Goal: Task Accomplishment & Management: Manage account settings

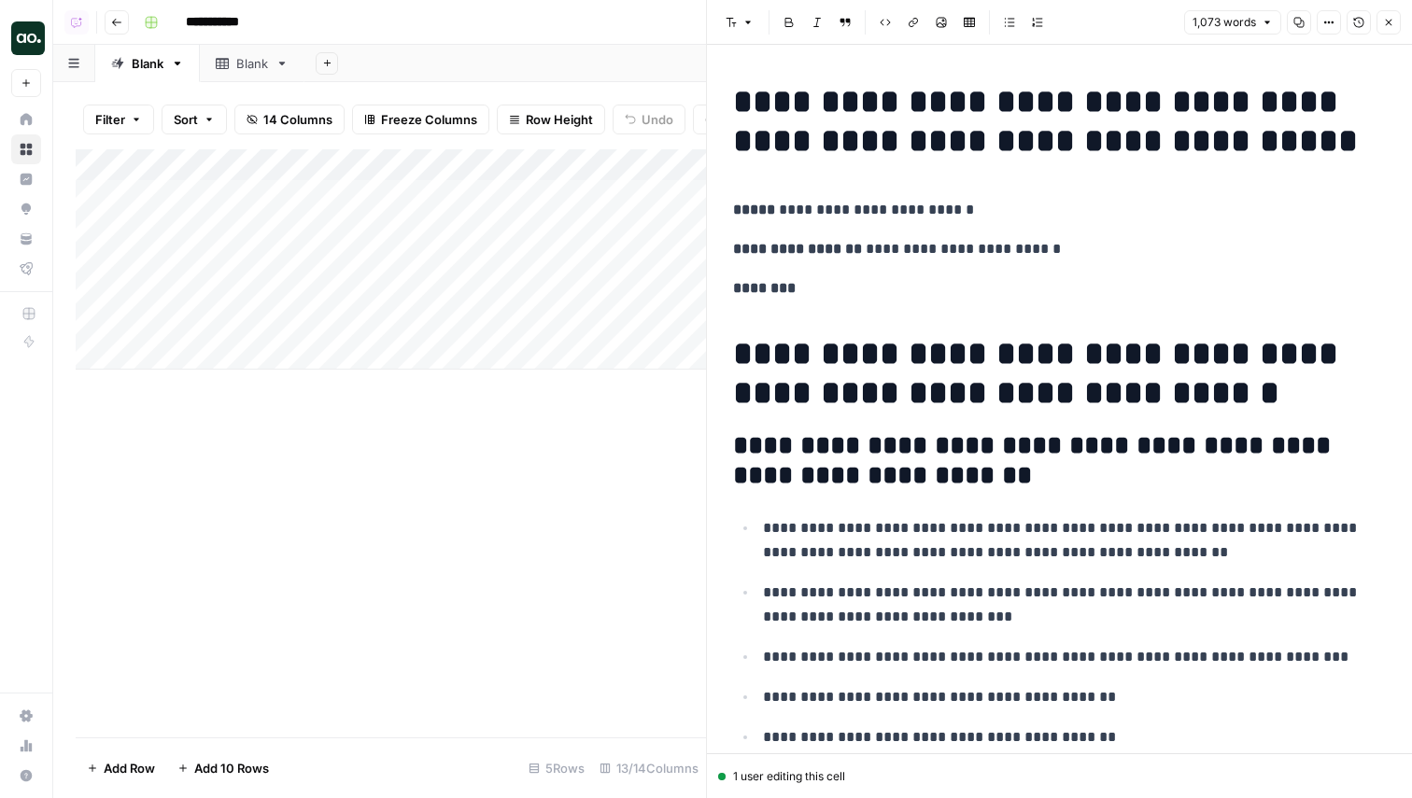
click at [1372, 19] on div "1,073 words Copy Options Version History Close" at bounding box center [1292, 22] width 217 height 24
click at [1360, 21] on icon "button" at bounding box center [1358, 22] width 11 height 11
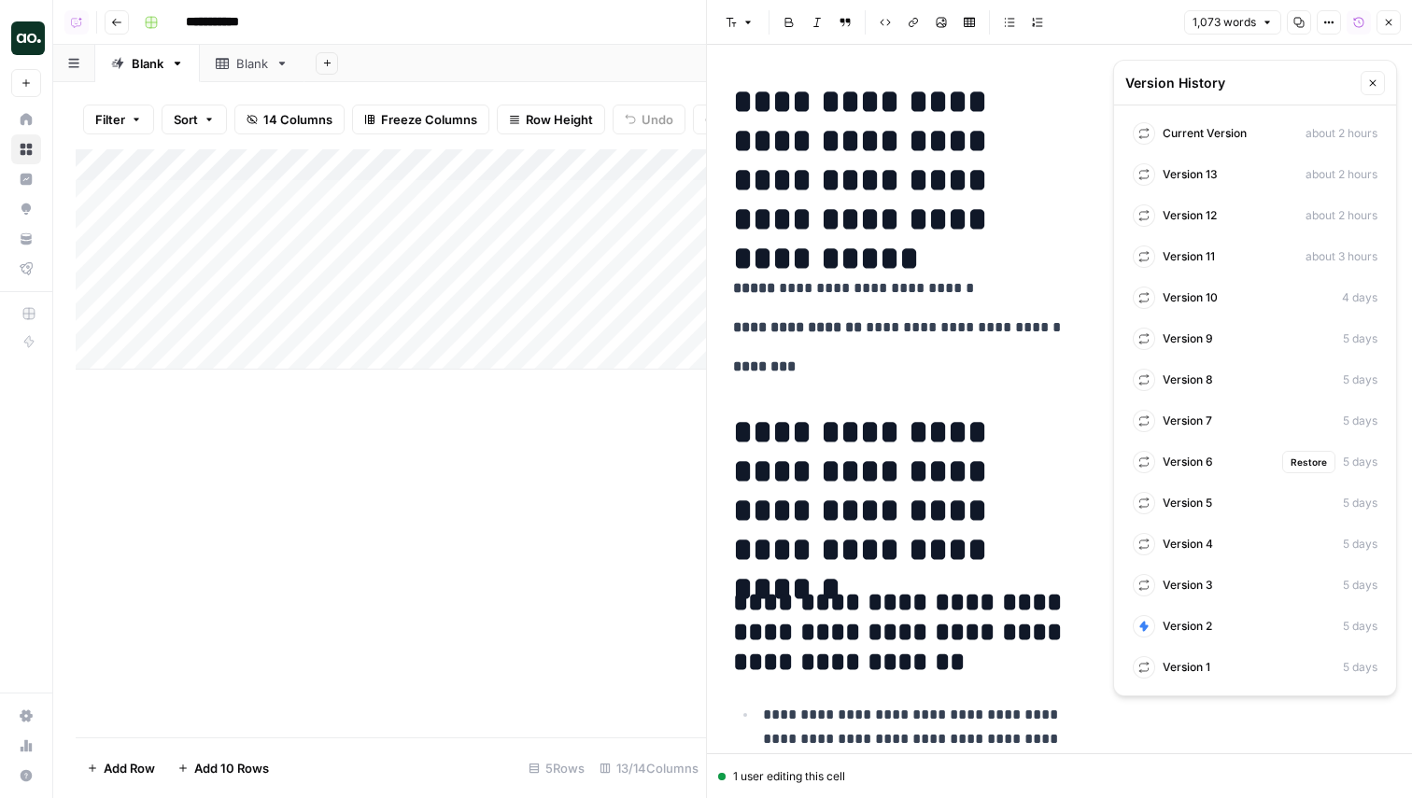
click at [1214, 464] on div "Version 6 Restore 5 days" at bounding box center [1255, 462] width 260 height 34
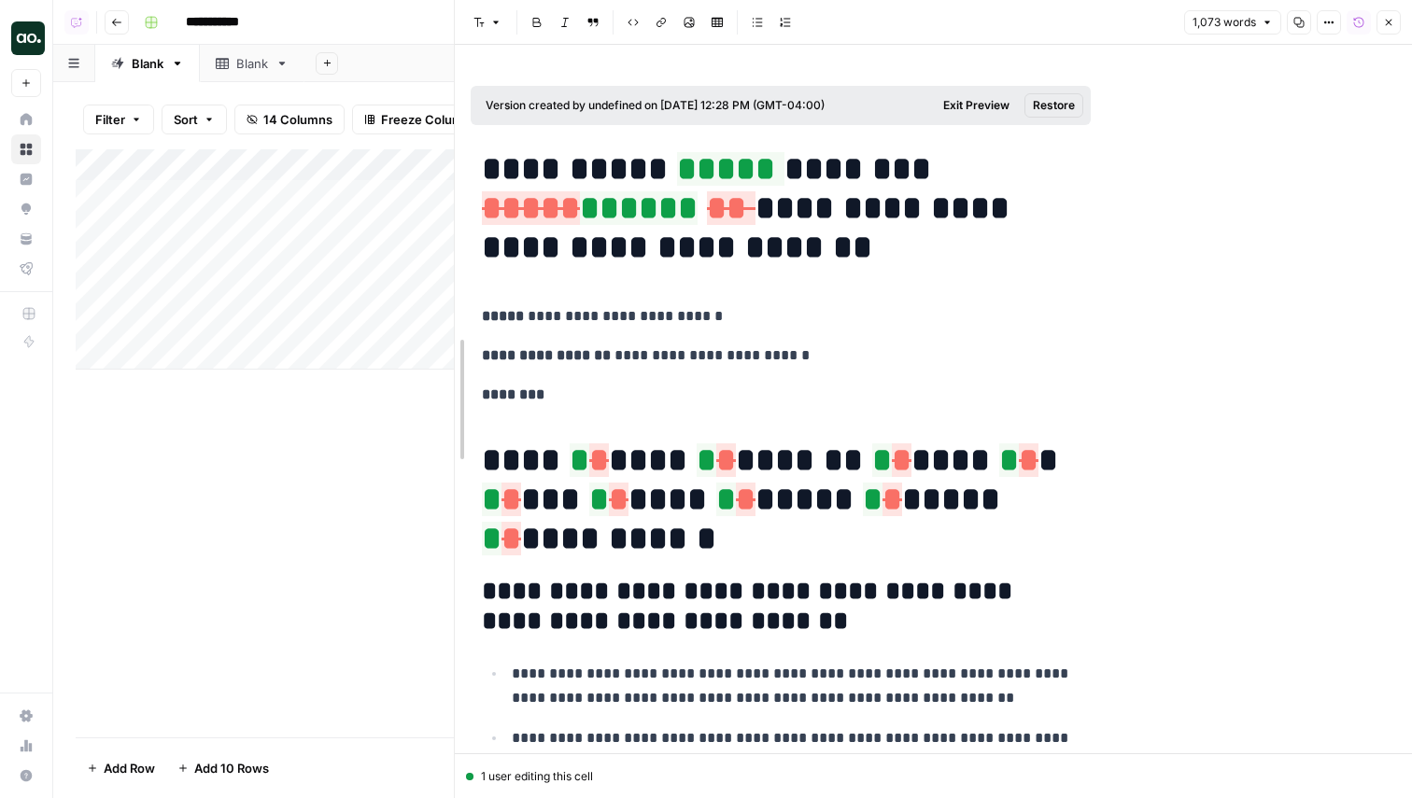
drag, startPoint x: 712, startPoint y: 414, endPoint x: 460, endPoint y: 414, distance: 252.1
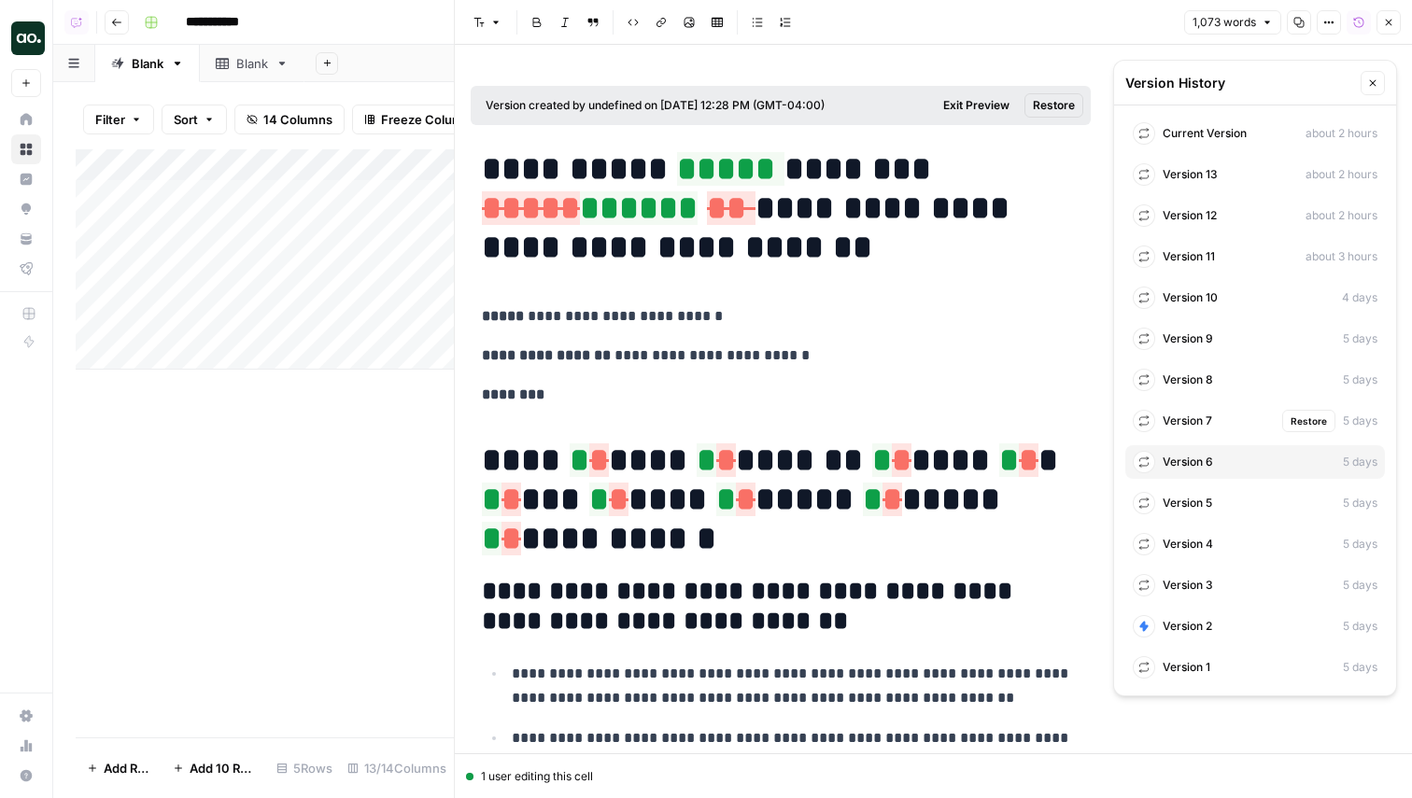
click at [1213, 420] on div "Version 7 Restore 5 days" at bounding box center [1255, 421] width 260 height 34
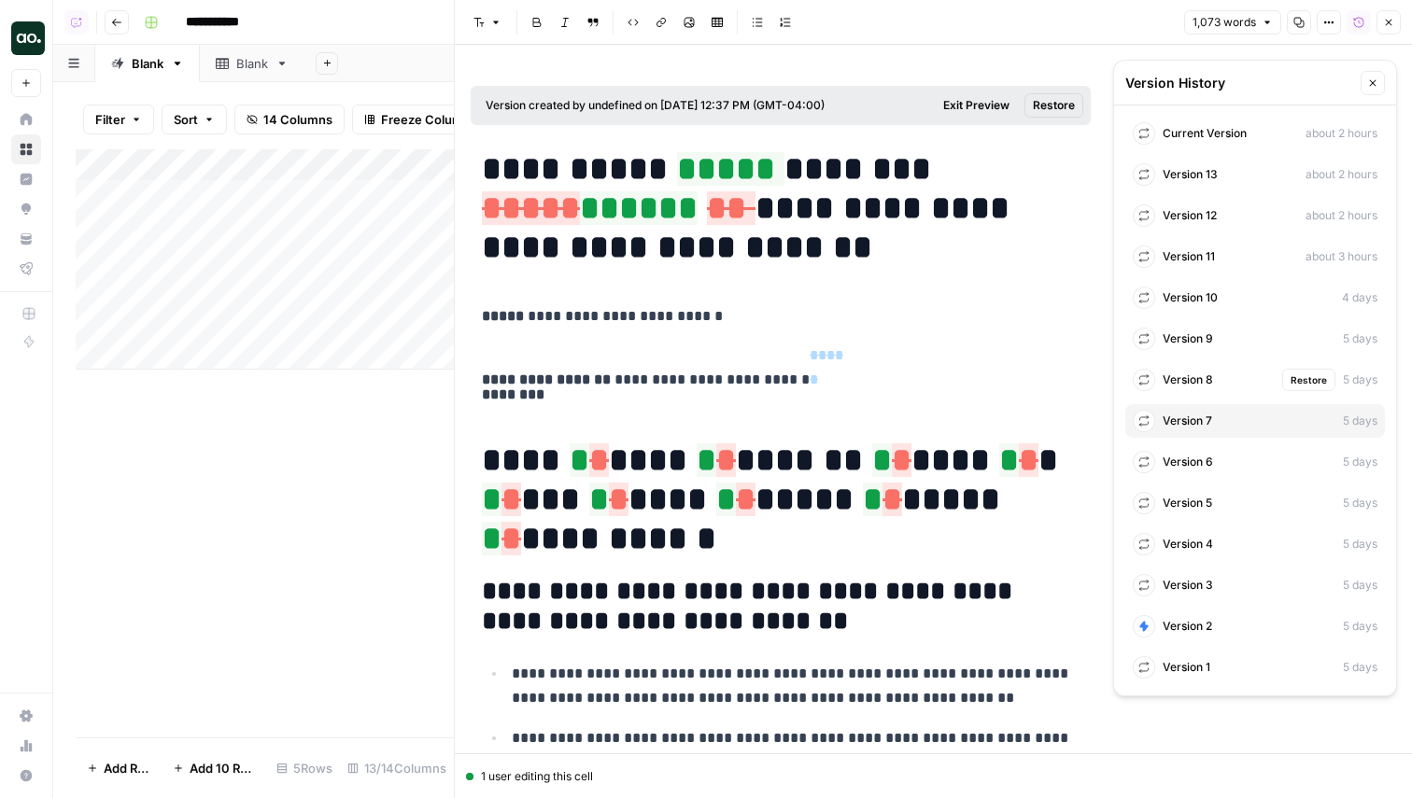
click at [1227, 376] on div "Version 8 Restore 5 days" at bounding box center [1255, 380] width 260 height 34
click at [1224, 336] on div "Version 9 Restore 5 days" at bounding box center [1255, 339] width 260 height 34
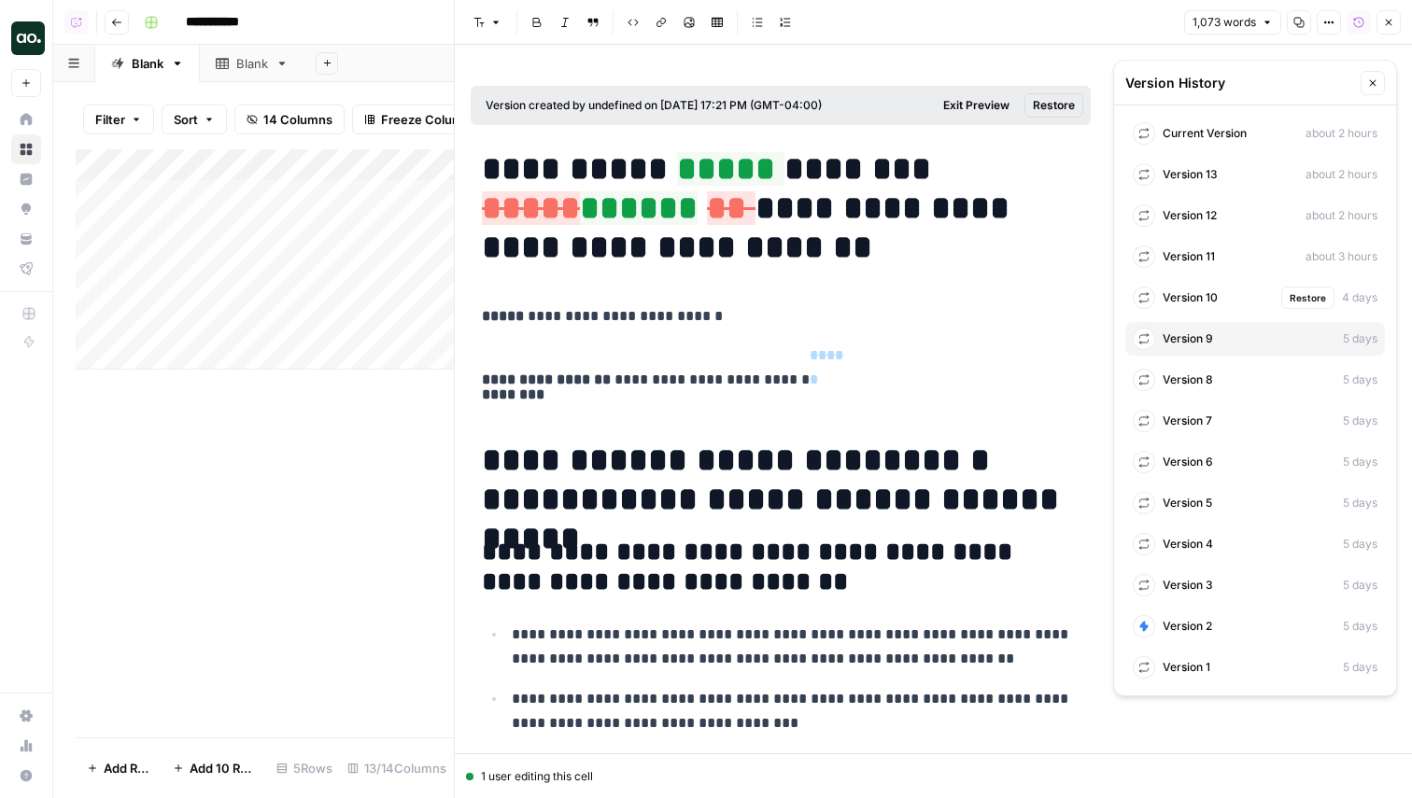
click at [1222, 297] on div "Version 10 Restore 4 days" at bounding box center [1255, 298] width 260 height 34
click at [1220, 271] on div "Version 11 Restore about 3 hours" at bounding box center [1255, 257] width 260 height 34
click at [1223, 146] on div "Current Version about 2 hours" at bounding box center [1255, 134] width 260 height 34
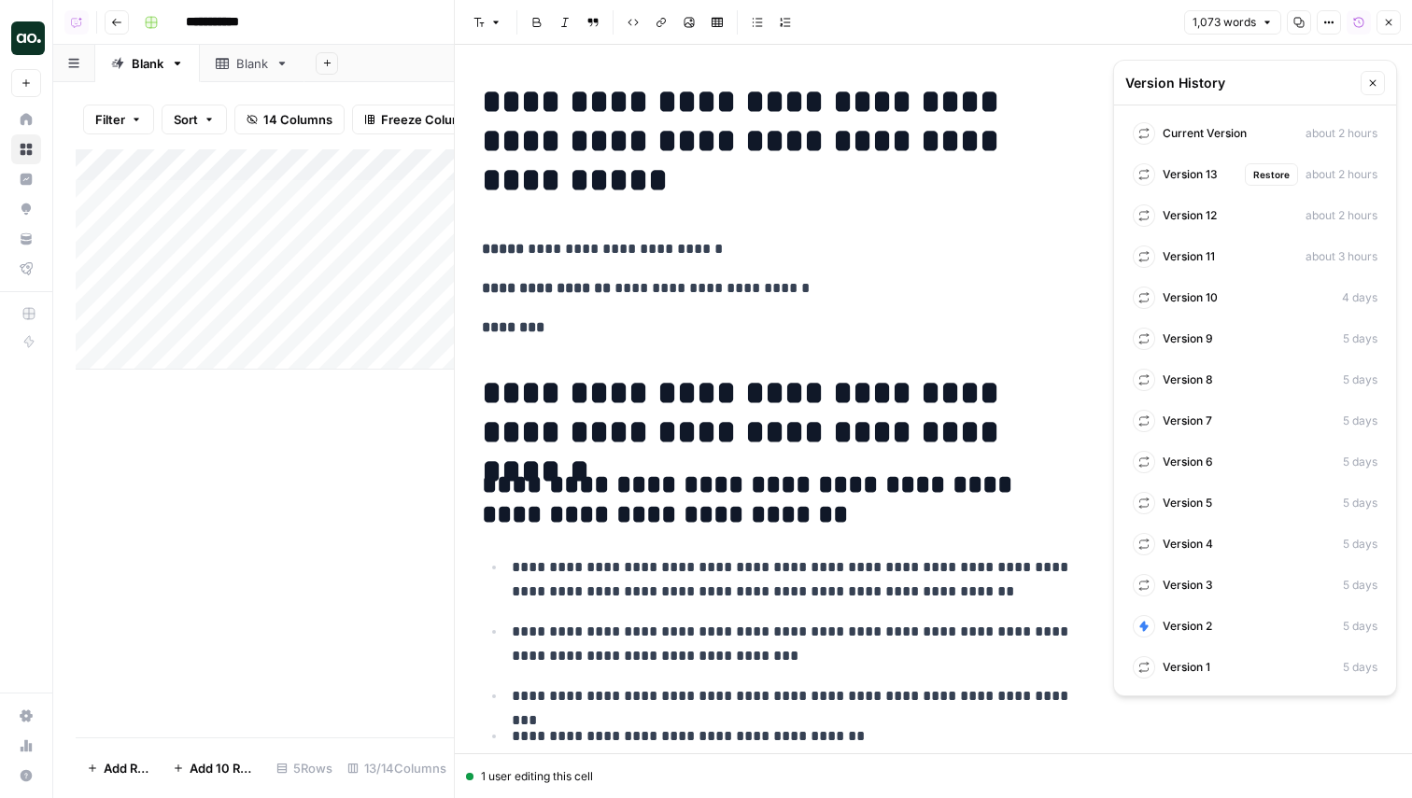
click at [1198, 177] on span "Version 13" at bounding box center [1189, 174] width 55 height 17
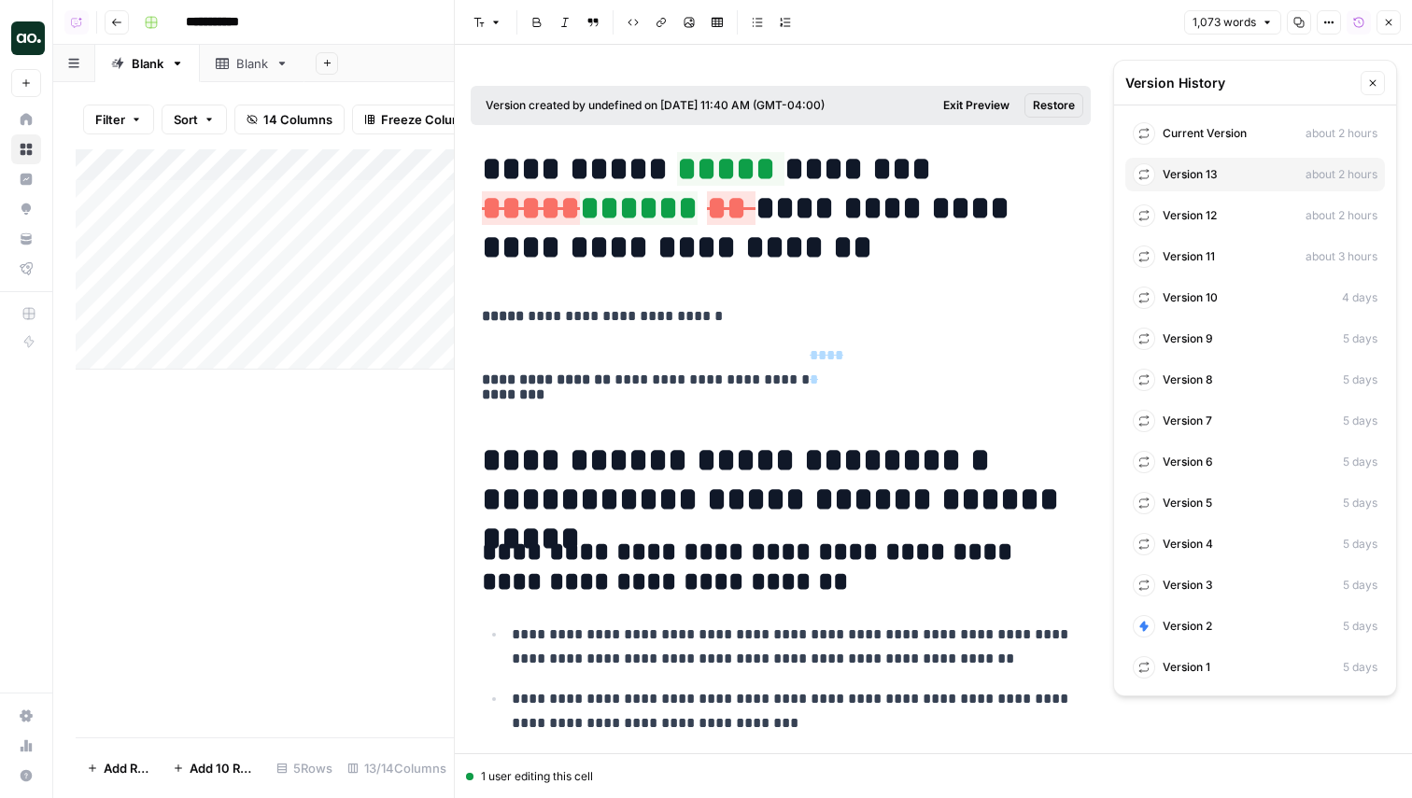
click at [1191, 142] on div "Current Version about 2 hours" at bounding box center [1255, 134] width 260 height 34
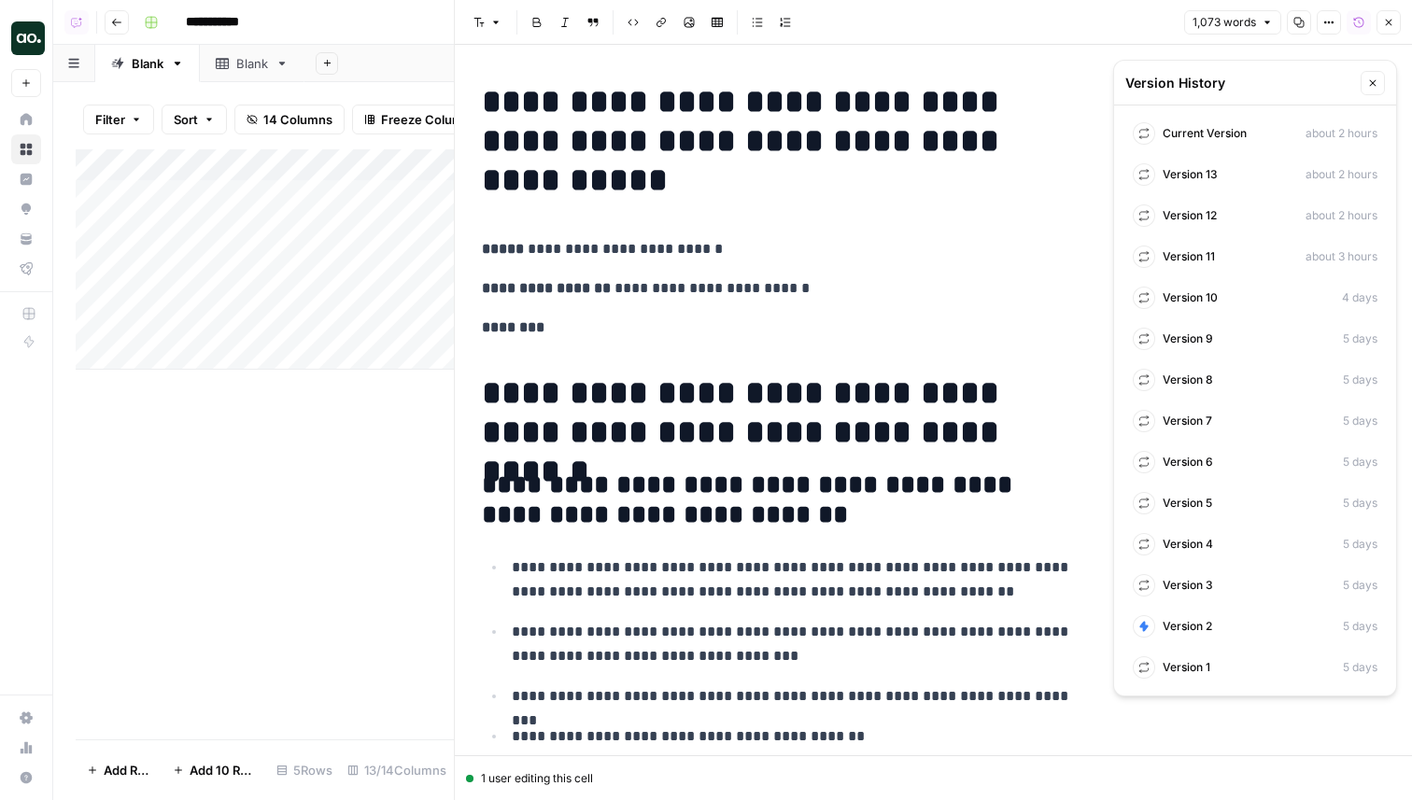
click at [1376, 81] on icon "button" at bounding box center [1372, 82] width 11 height 11
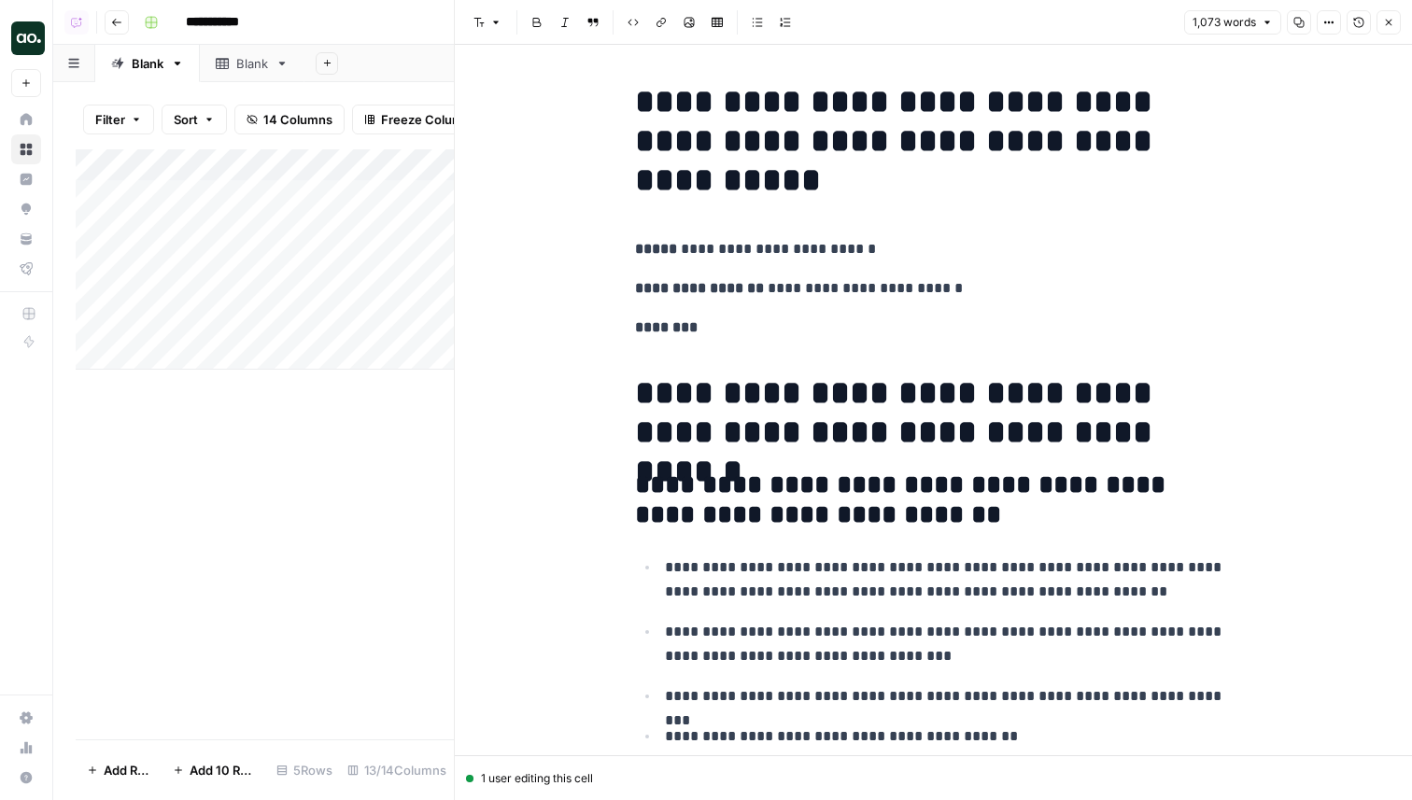
click at [1385, 28] on button "Close" at bounding box center [1388, 22] width 24 height 24
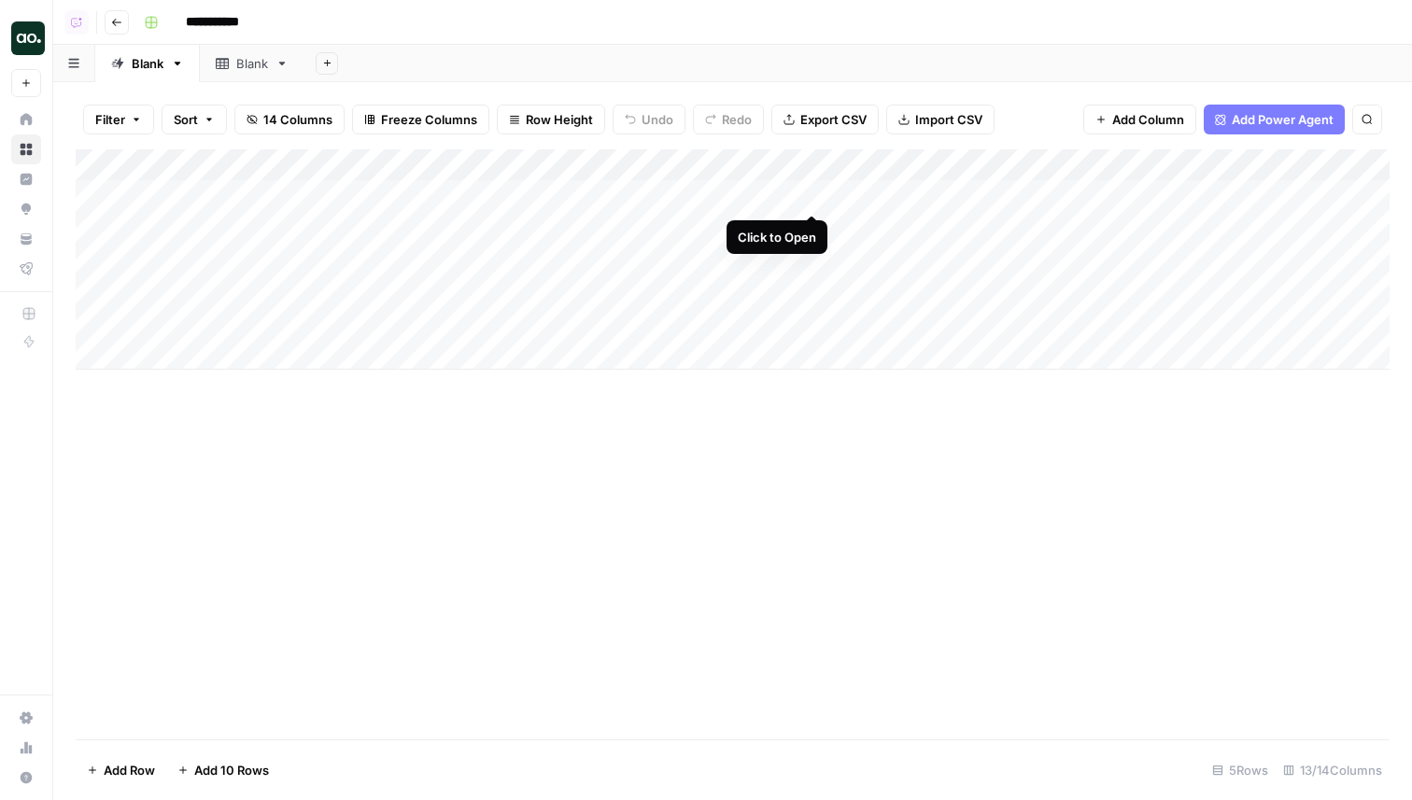
click at [810, 194] on div "Add Column" at bounding box center [733, 259] width 1314 height 220
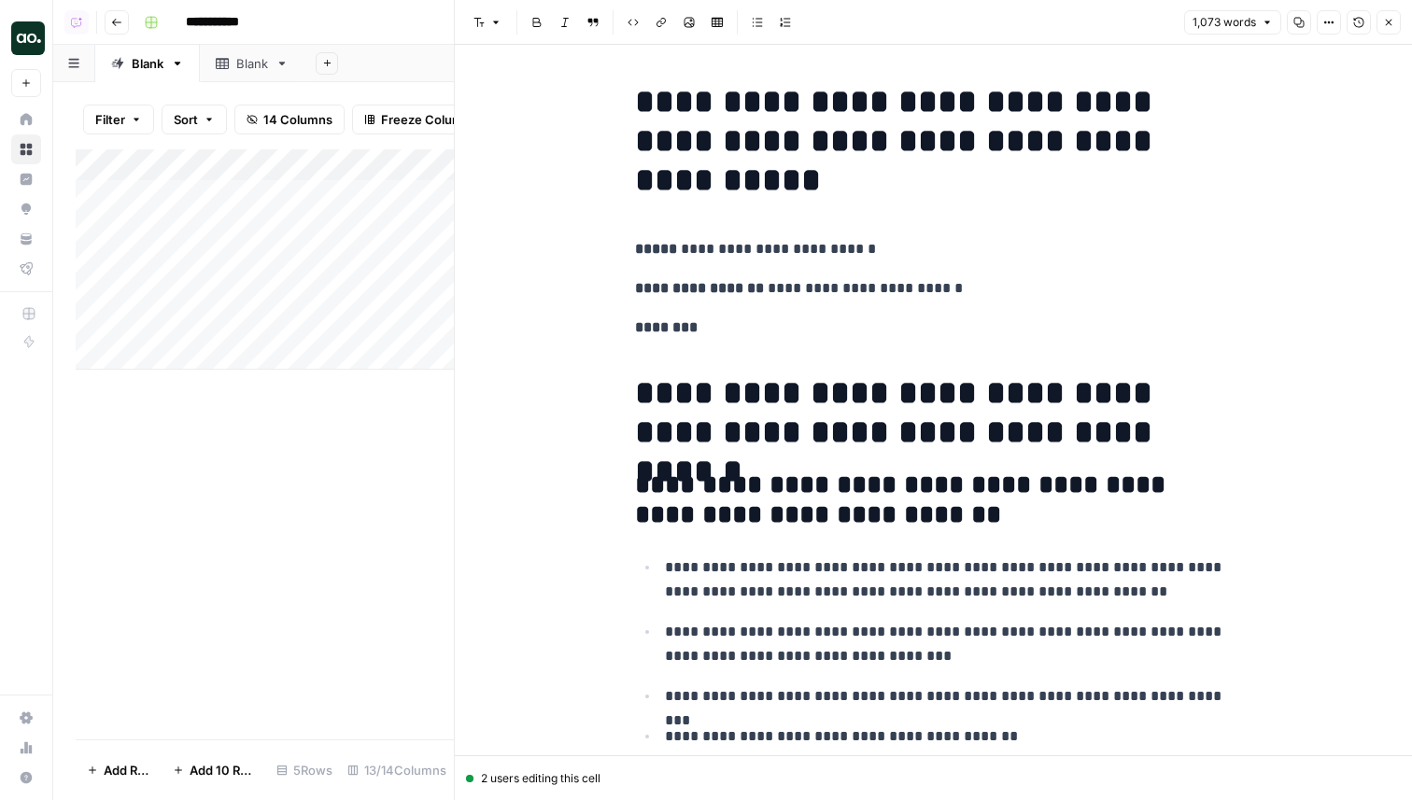
drag, startPoint x: 627, startPoint y: 780, endPoint x: 587, endPoint y: 780, distance: 40.2
click at [587, 780] on div "2 users editing this cell" at bounding box center [933, 778] width 935 height 17
click at [641, 781] on div "2 users editing this cell" at bounding box center [933, 778] width 935 height 17
click at [808, 150] on h1 "**********" at bounding box center [934, 141] width 598 height 118
click at [1054, 121] on h1 "**********" at bounding box center [934, 141] width 598 height 118
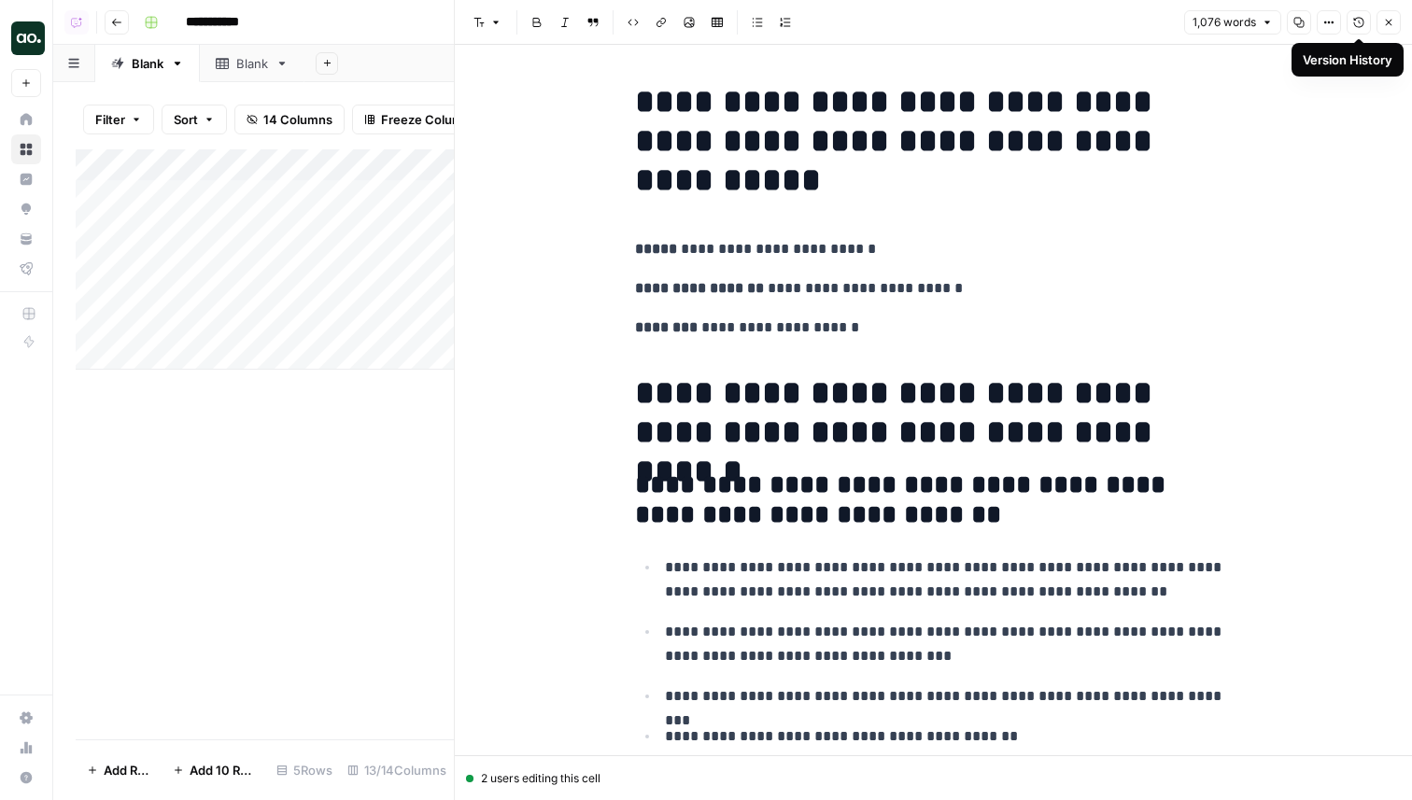
click at [1359, 25] on icon "button" at bounding box center [1358, 22] width 11 height 11
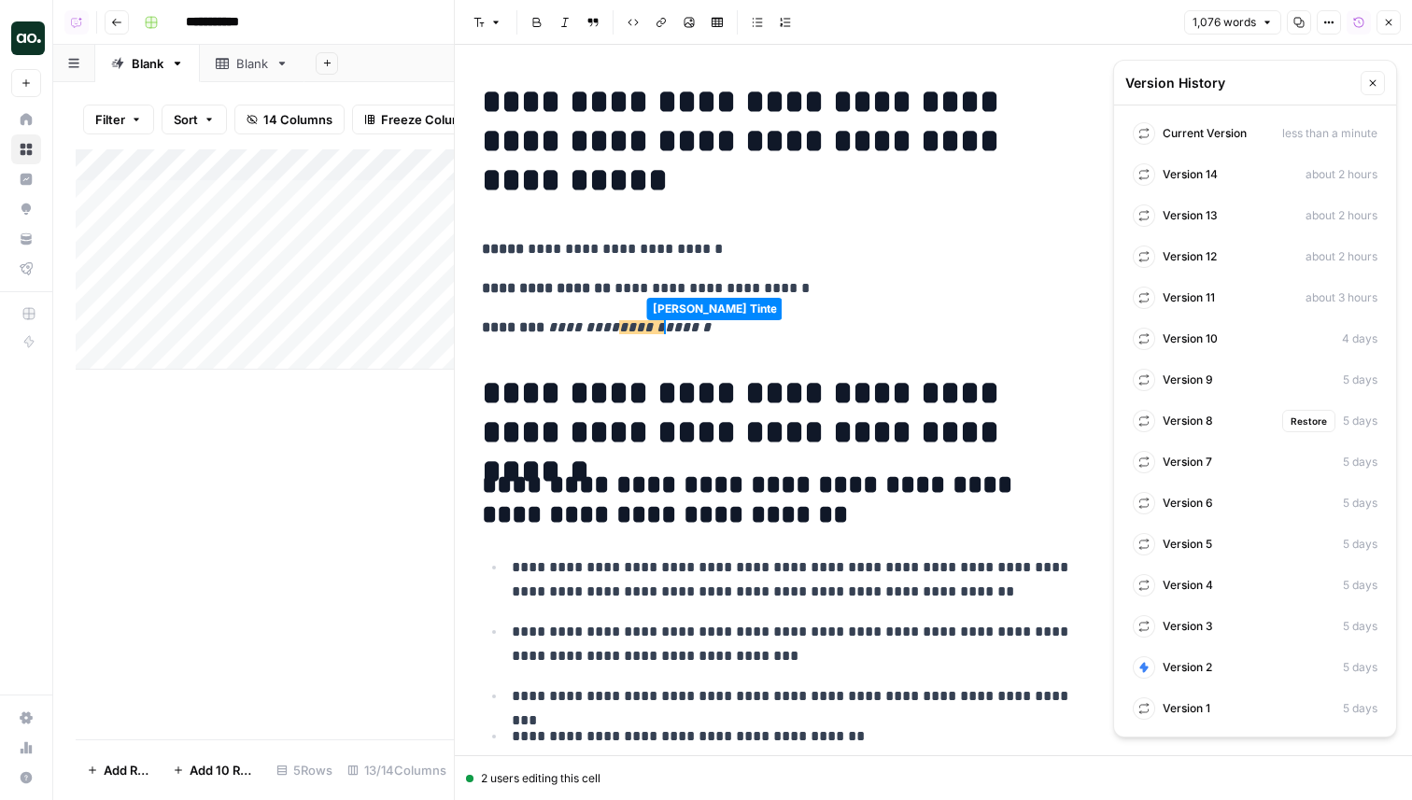
click at [1216, 431] on div "Version 8 Restore 5 days" at bounding box center [1255, 421] width 260 height 34
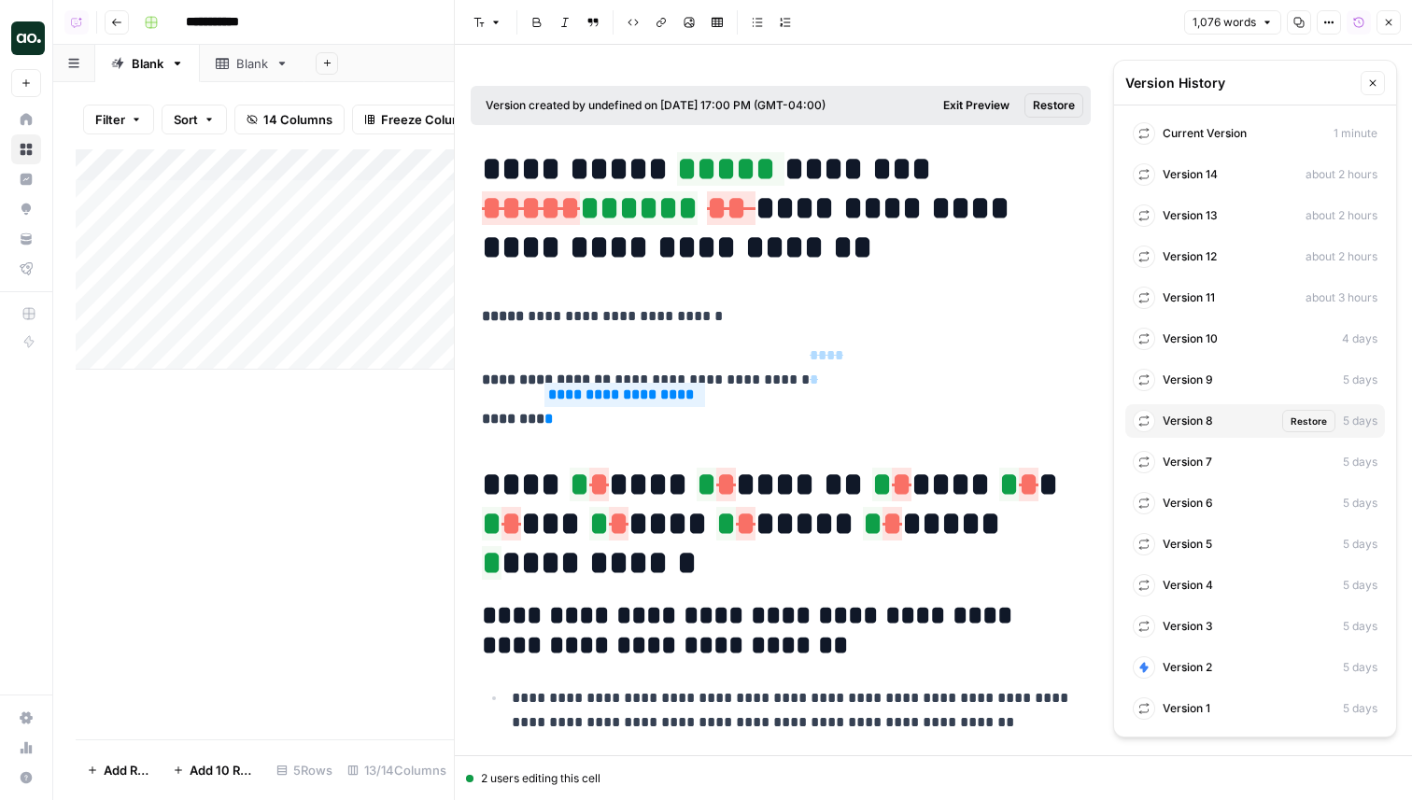
click at [1308, 422] on span "Restore" at bounding box center [1308, 421] width 36 height 15
click at [1237, 138] on span "Current Version" at bounding box center [1204, 133] width 84 height 17
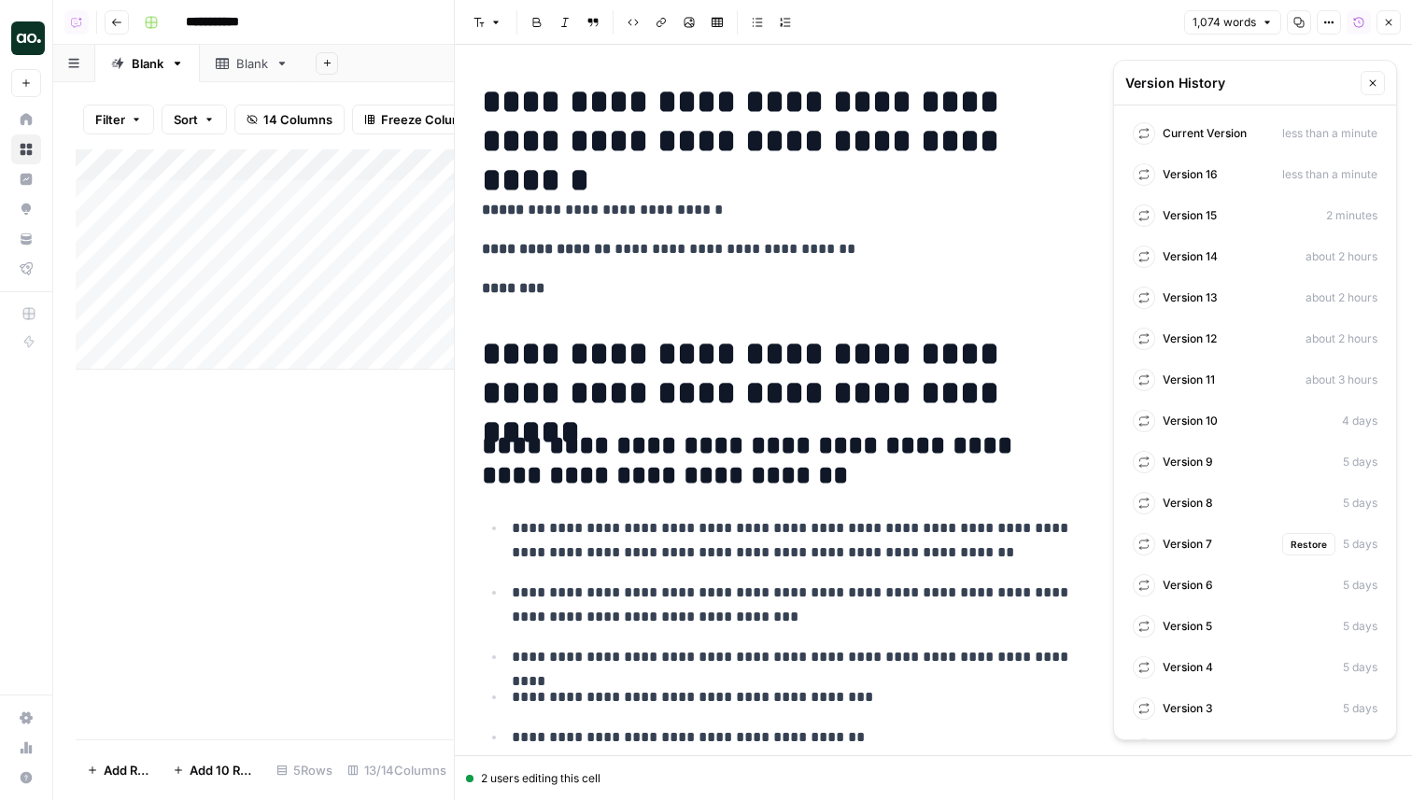
click at [1216, 534] on div "Version 7 Restore 5 days" at bounding box center [1255, 544] width 260 height 34
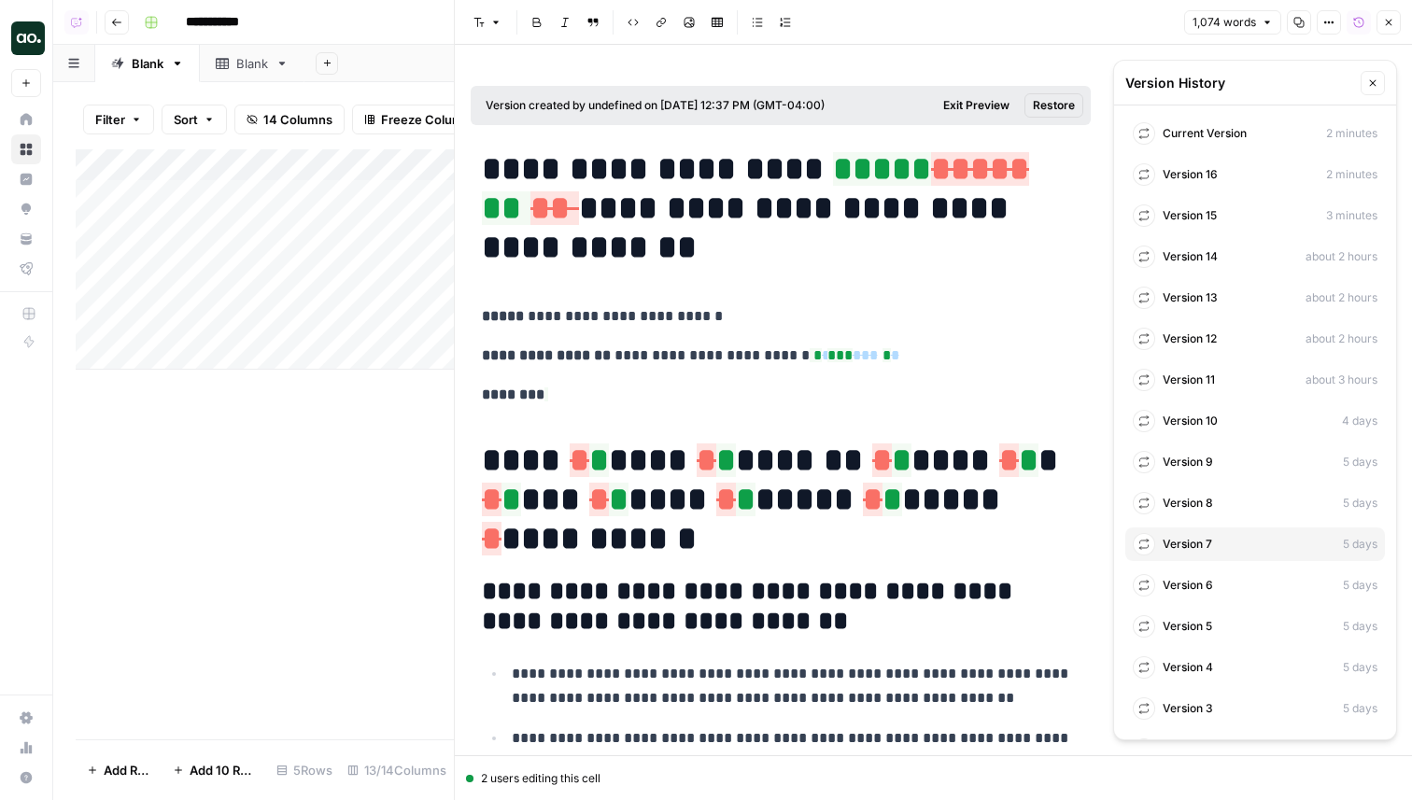
click at [1209, 132] on span "Current Version" at bounding box center [1204, 133] width 84 height 17
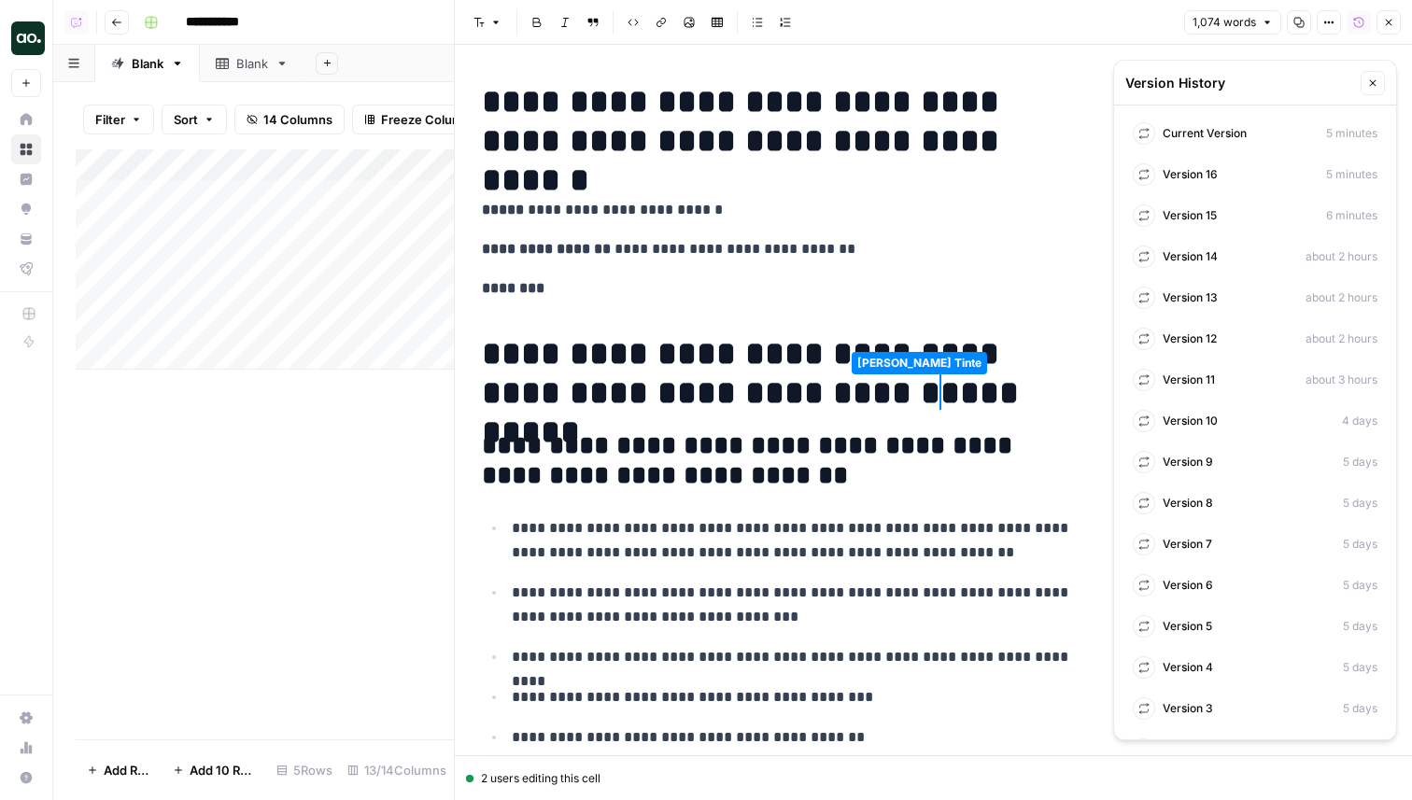
click at [1369, 82] on icon "button" at bounding box center [1372, 82] width 11 height 11
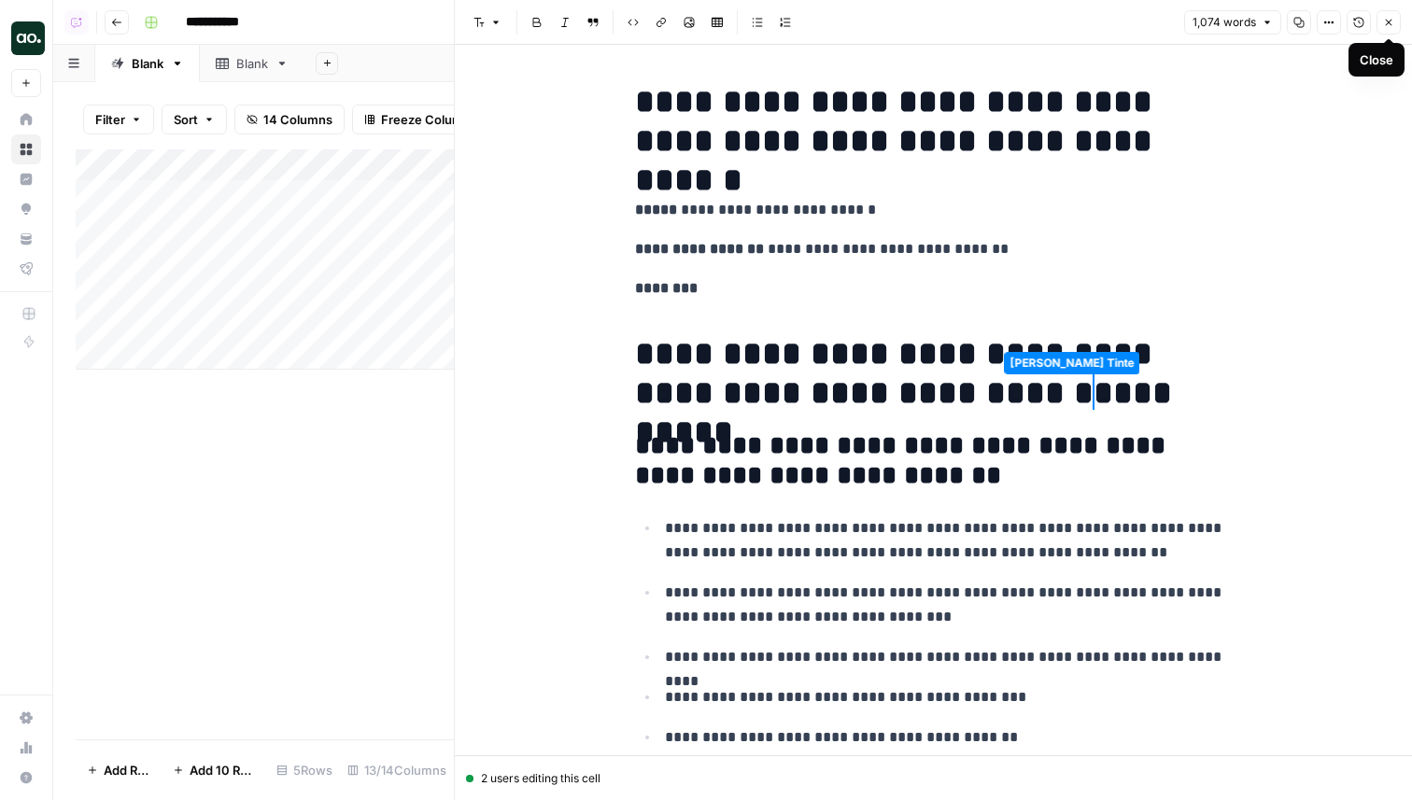
click at [1362, 23] on icon "button" at bounding box center [1359, 23] width 10 height 10
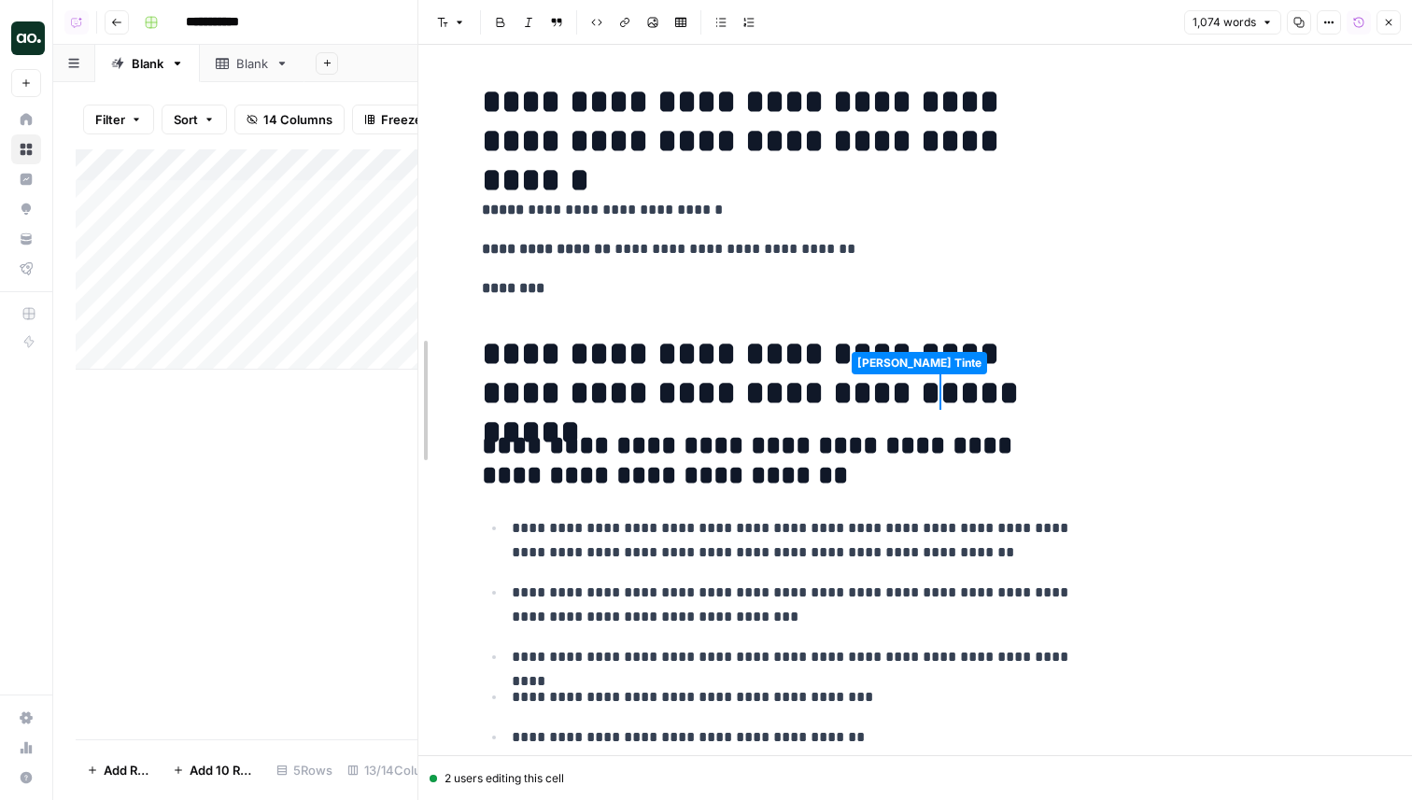
drag, startPoint x: 456, startPoint y: 388, endPoint x: 420, endPoint y: 387, distance: 35.5
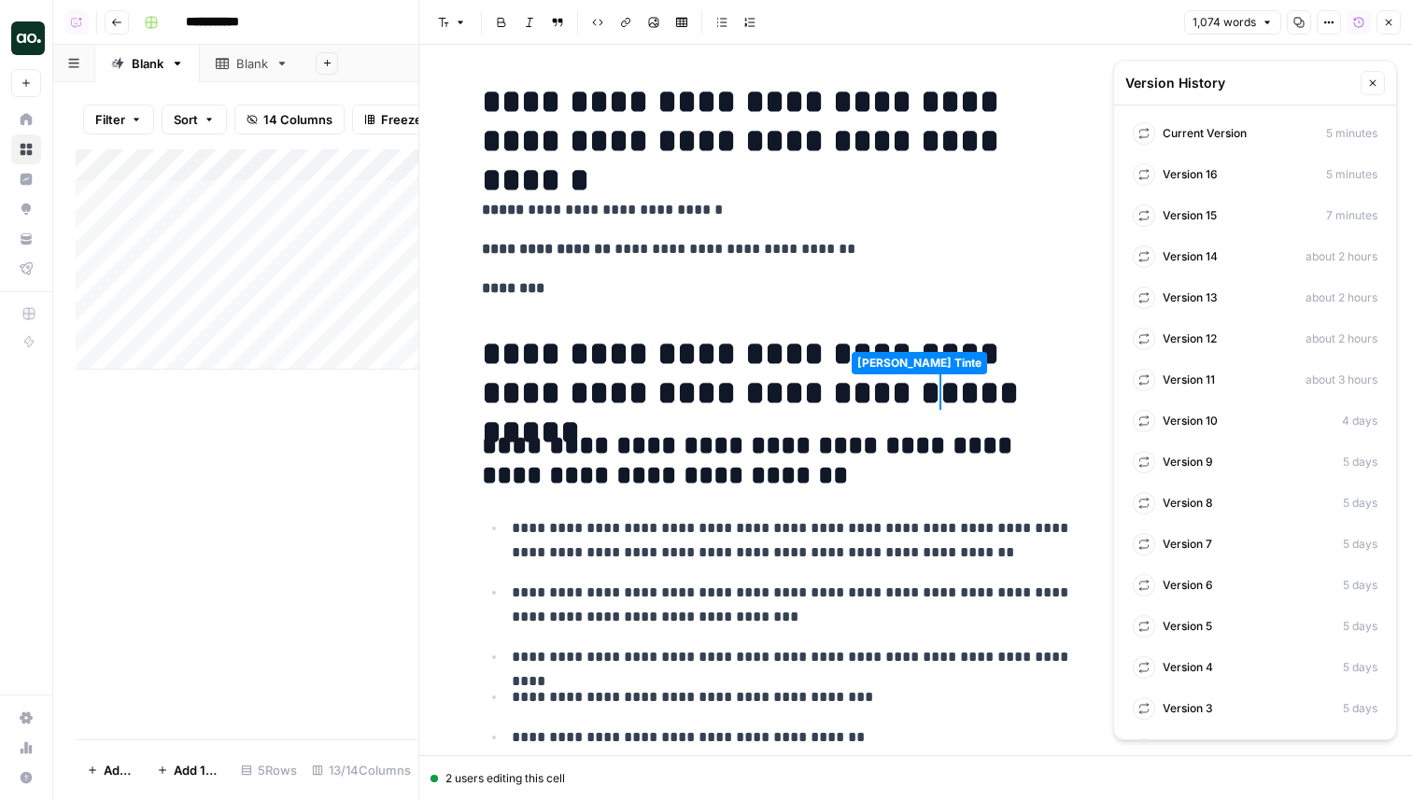
click at [1357, 15] on button "Version History" at bounding box center [1358, 22] width 24 height 24
